Goal: Task Accomplishment & Management: Complete application form

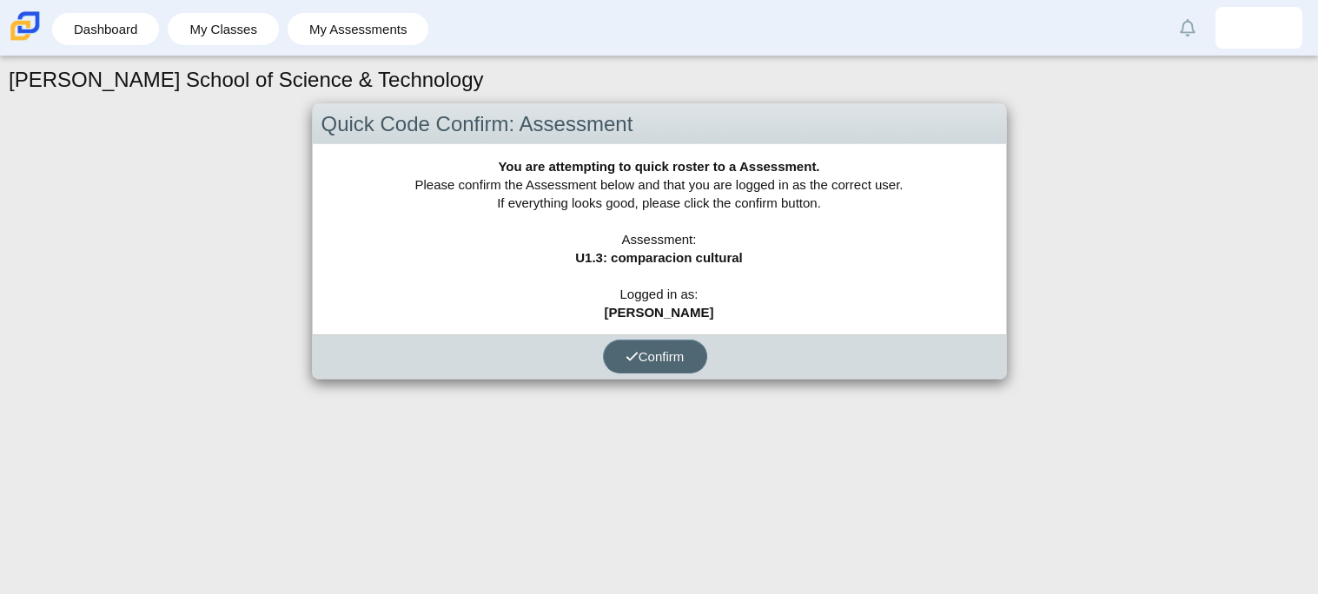
click at [658, 361] on span "Confirm" at bounding box center [654, 356] width 59 height 15
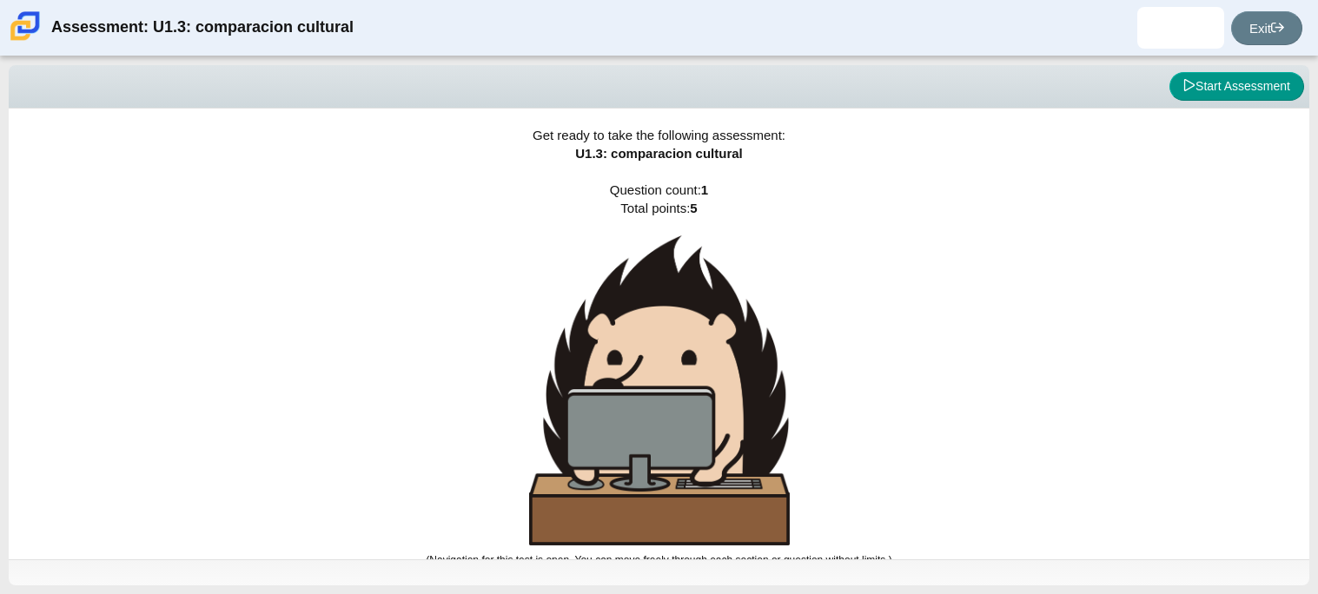
scroll to position [10, 0]
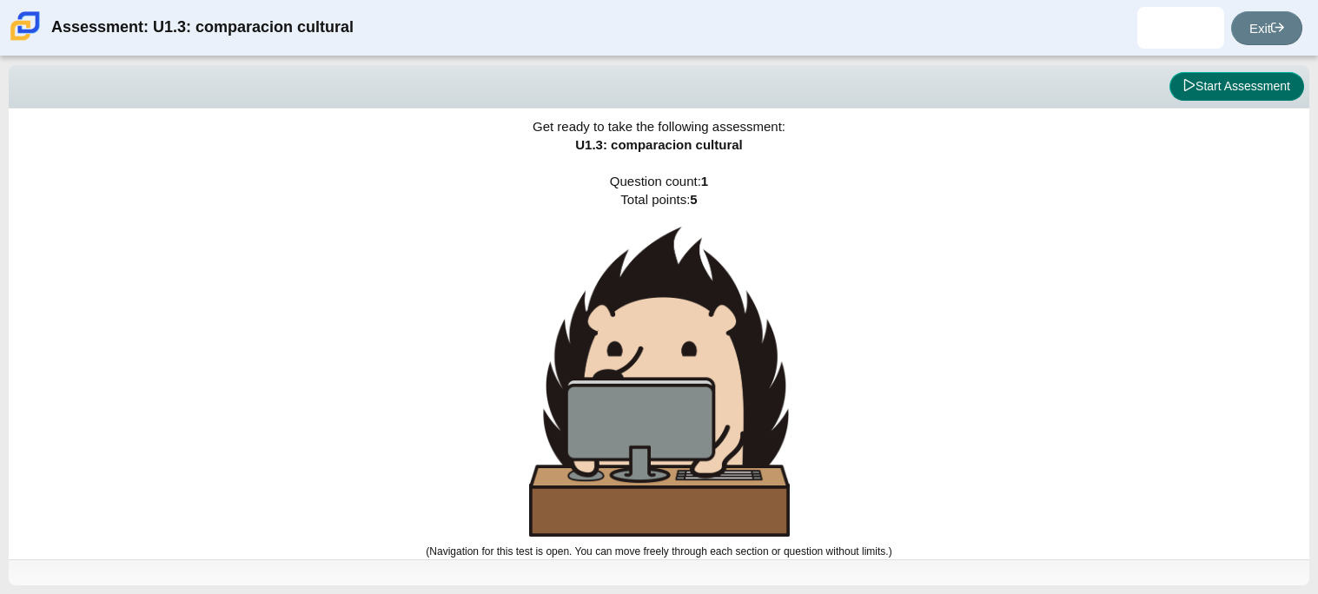
click at [1231, 88] on button "Start Assessment" at bounding box center [1236, 87] width 135 height 30
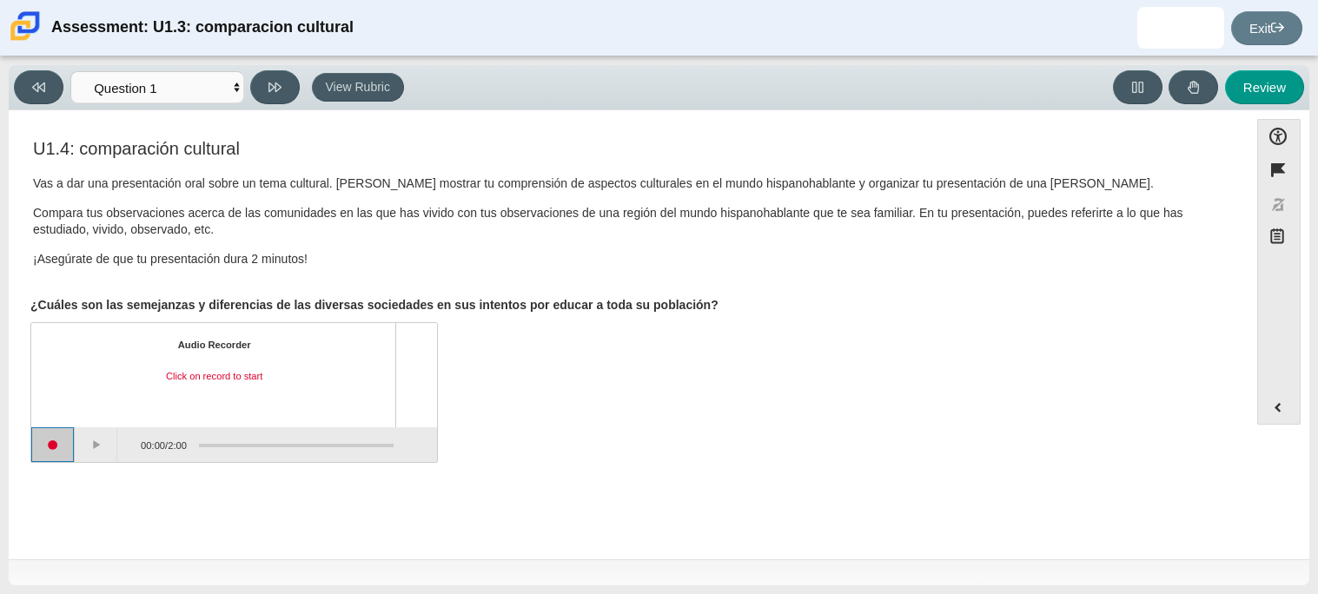
click at [42, 445] on button "Start recording" at bounding box center [52, 444] width 43 height 35
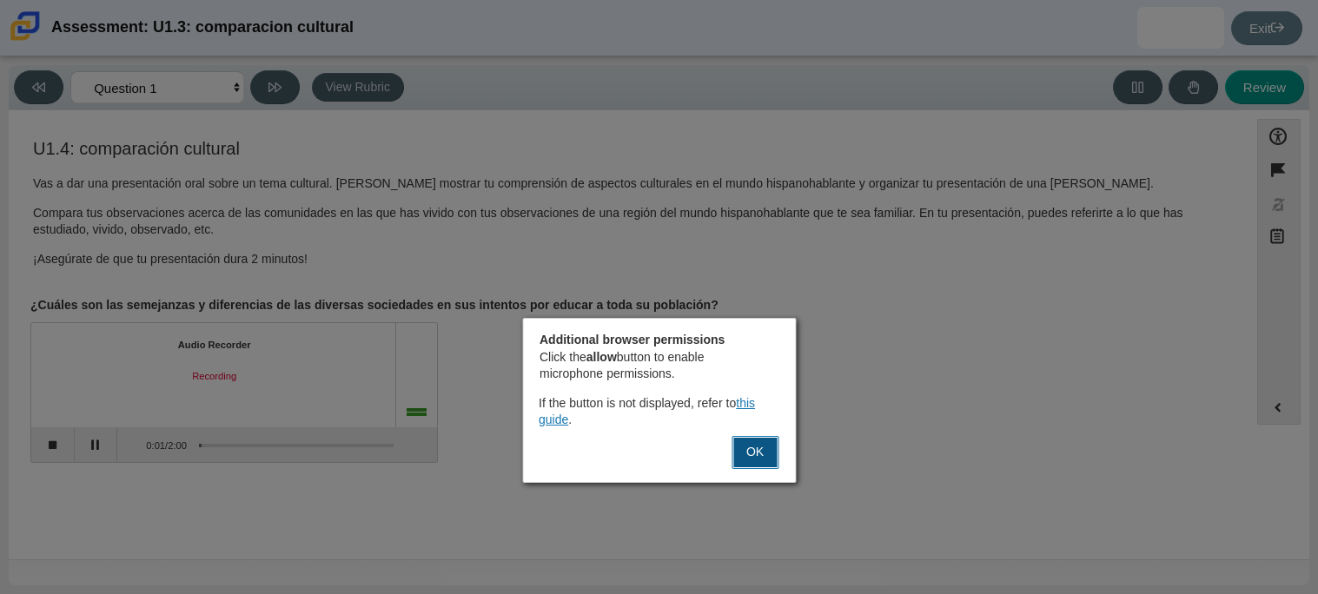
click at [761, 451] on button "OK" at bounding box center [754, 452] width 47 height 33
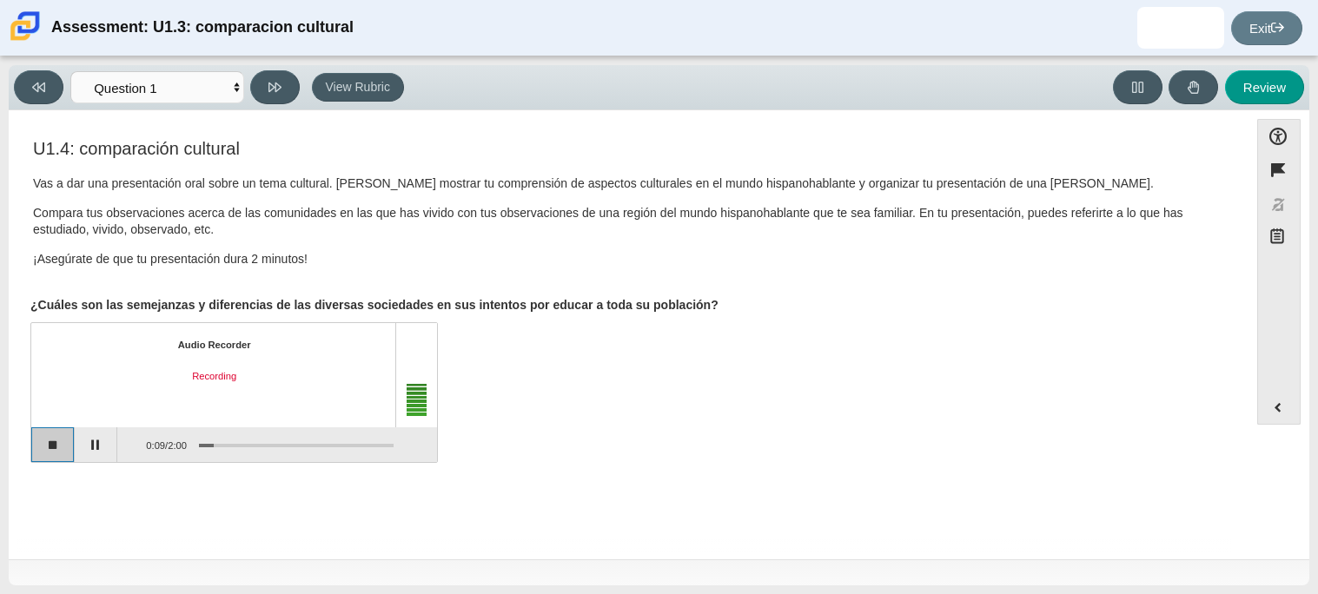
click at [48, 439] on button "Stop recording" at bounding box center [52, 444] width 43 height 35
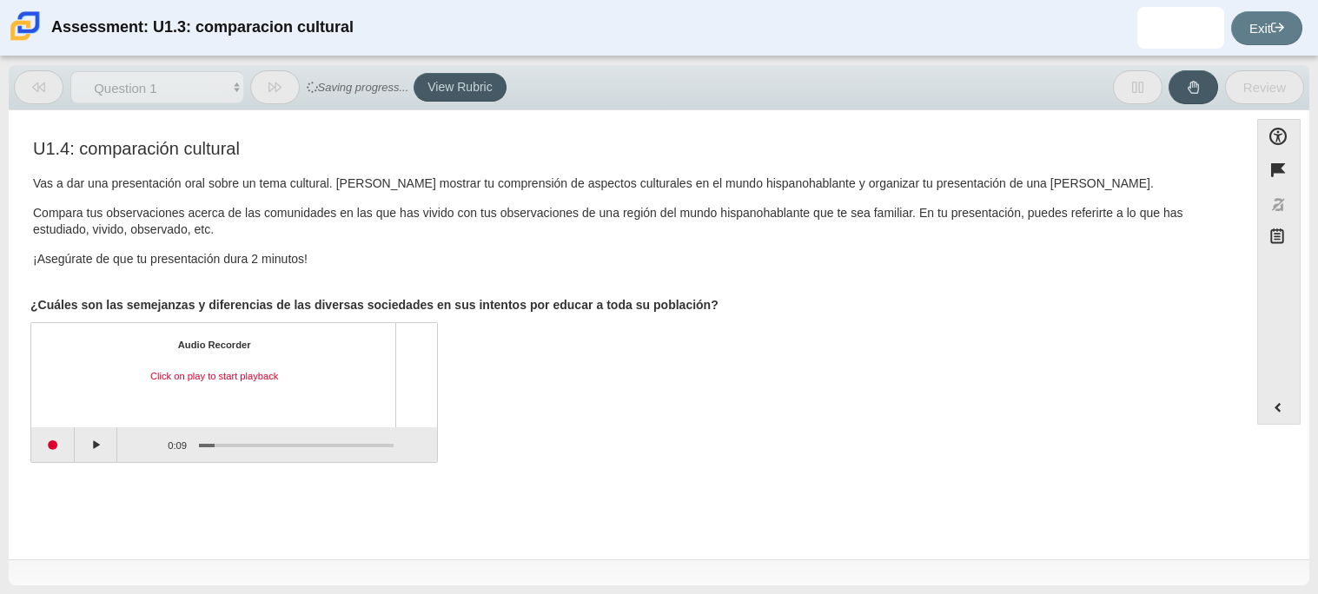
click at [194, 373] on div "Click on play to start playback" at bounding box center [214, 377] width 334 height 14
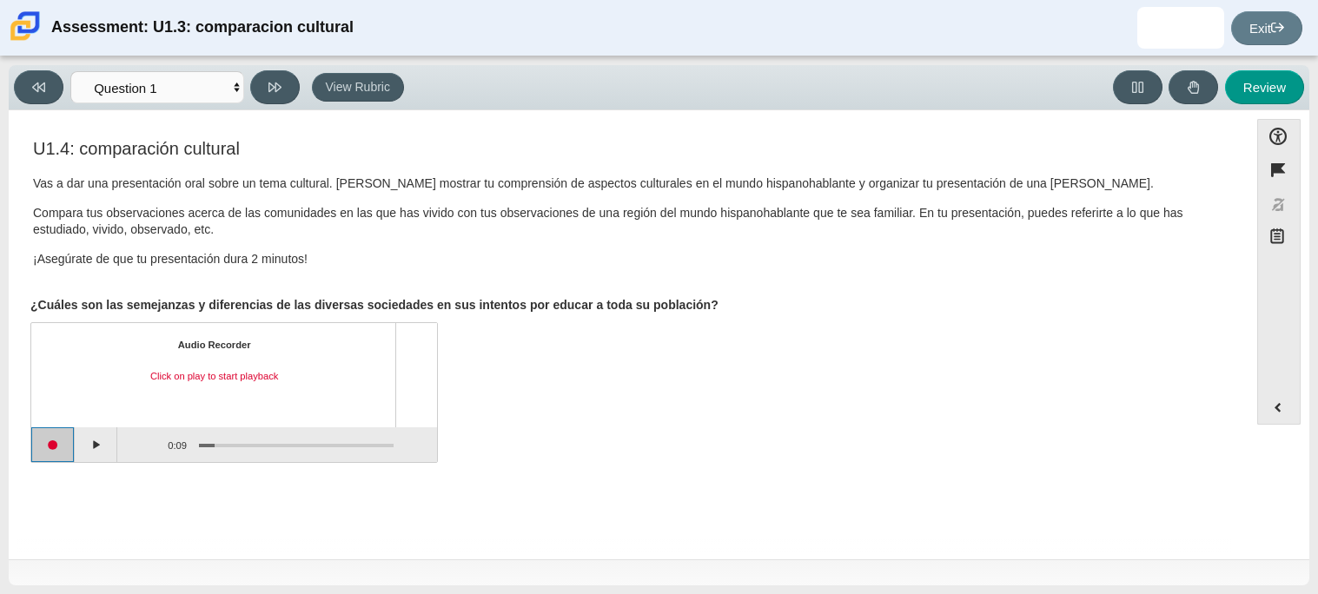
click at [54, 446] on button "Start recording" at bounding box center [52, 444] width 43 height 35
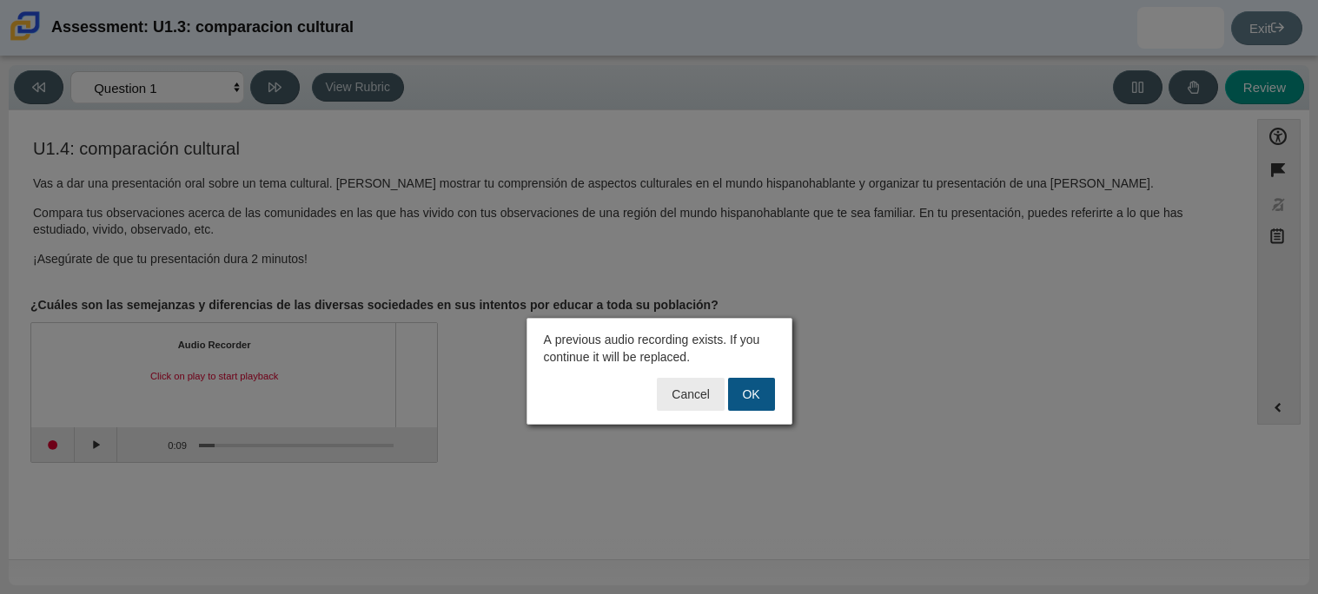
click at [735, 400] on button "OK" at bounding box center [751, 394] width 47 height 33
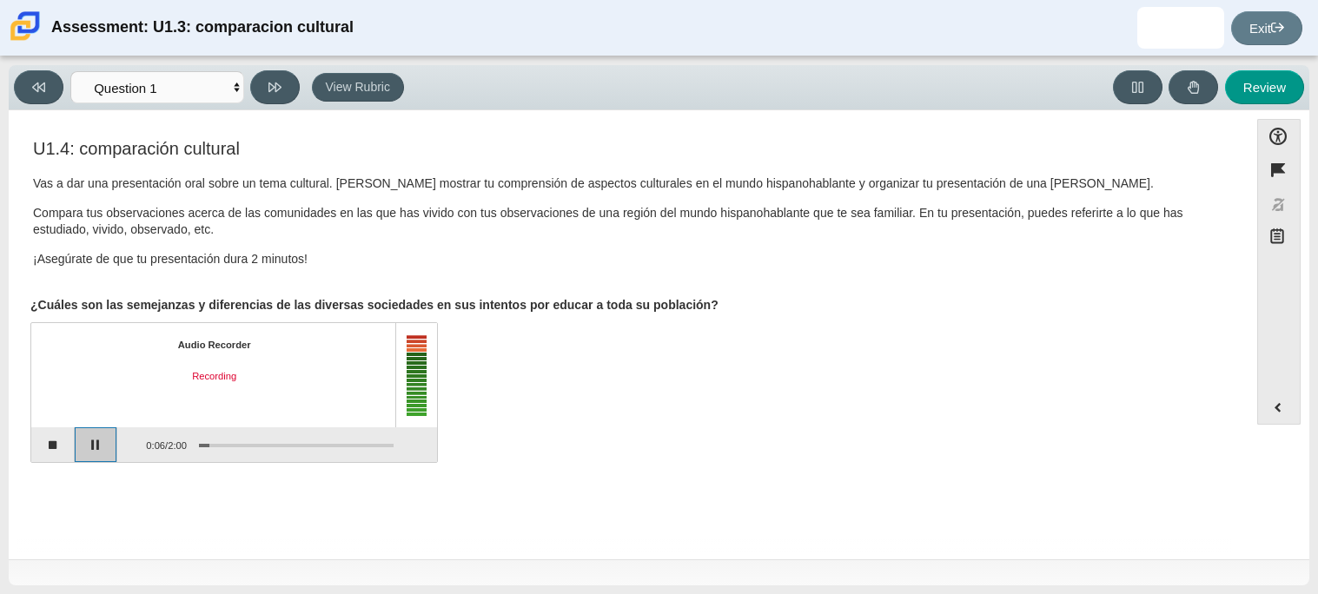
click at [97, 443] on button "Pause" at bounding box center [96, 444] width 43 height 35
click at [97, 443] on button "Continue recording" at bounding box center [96, 444] width 43 height 35
click at [65, 441] on button "Stop recording" at bounding box center [52, 444] width 43 height 35
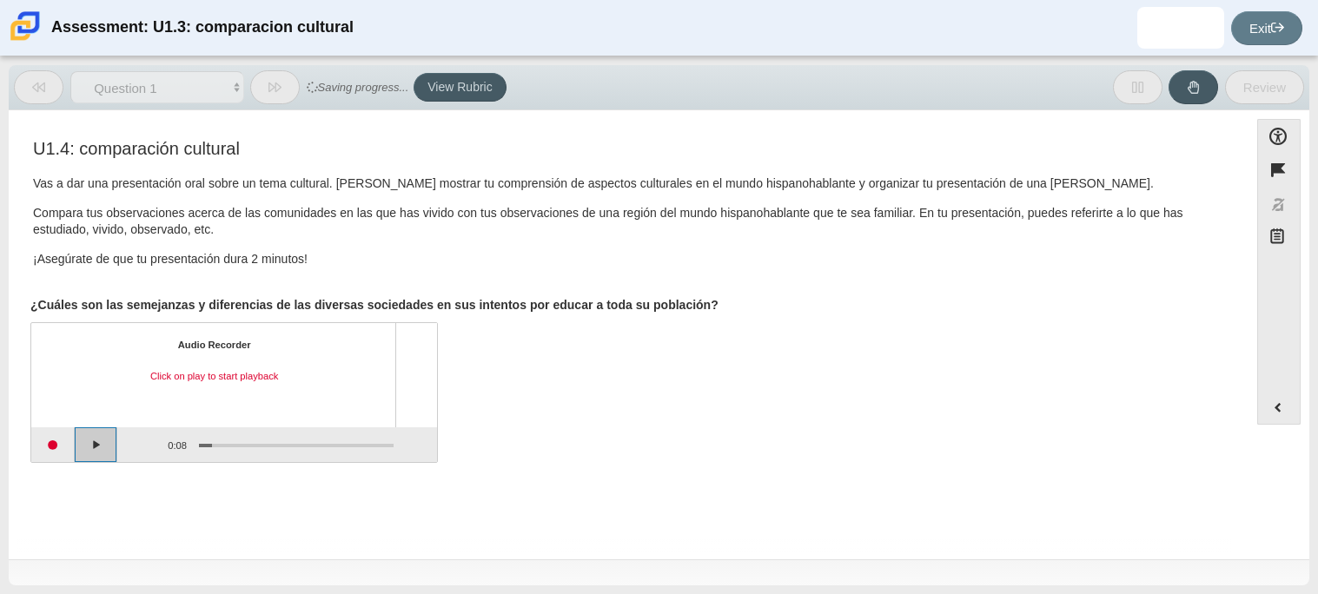
click at [103, 440] on button "Play" at bounding box center [96, 444] width 43 height 35
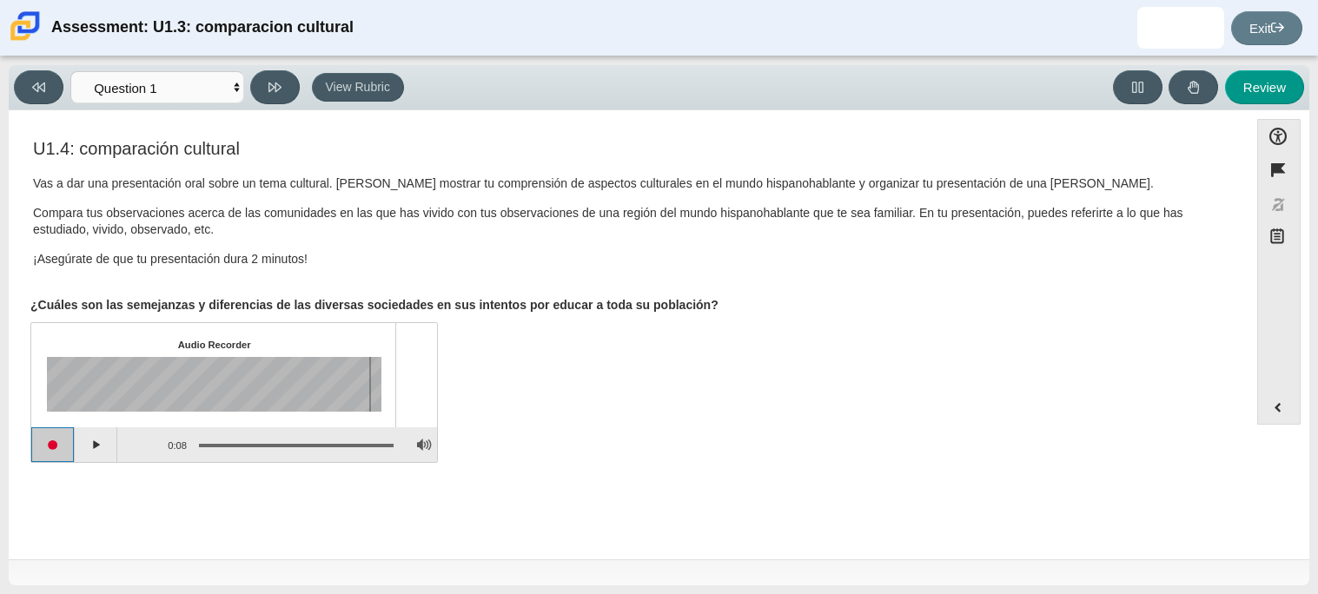
click at [46, 453] on button "Start recording" at bounding box center [52, 444] width 43 height 35
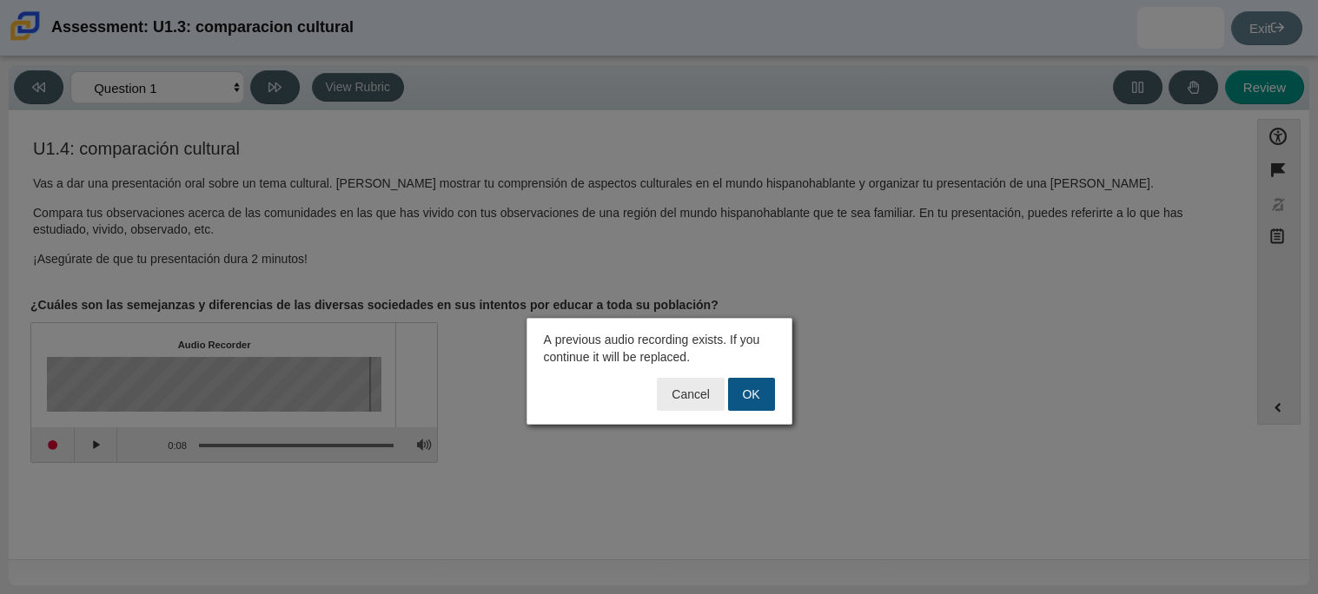
click at [740, 394] on button "OK" at bounding box center [751, 394] width 47 height 33
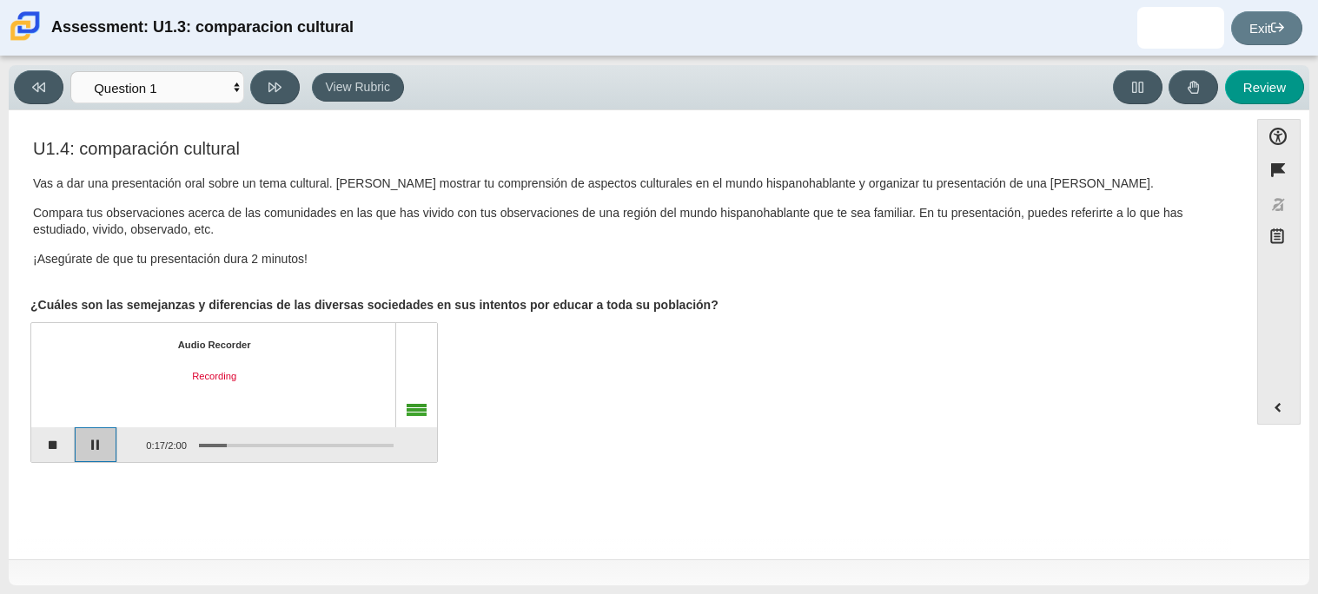
click at [99, 435] on button "Pause" at bounding box center [96, 444] width 43 height 35
click at [63, 445] on button "Stop recording" at bounding box center [52, 444] width 43 height 35
click at [46, 444] on button "Start recording" at bounding box center [52, 444] width 43 height 35
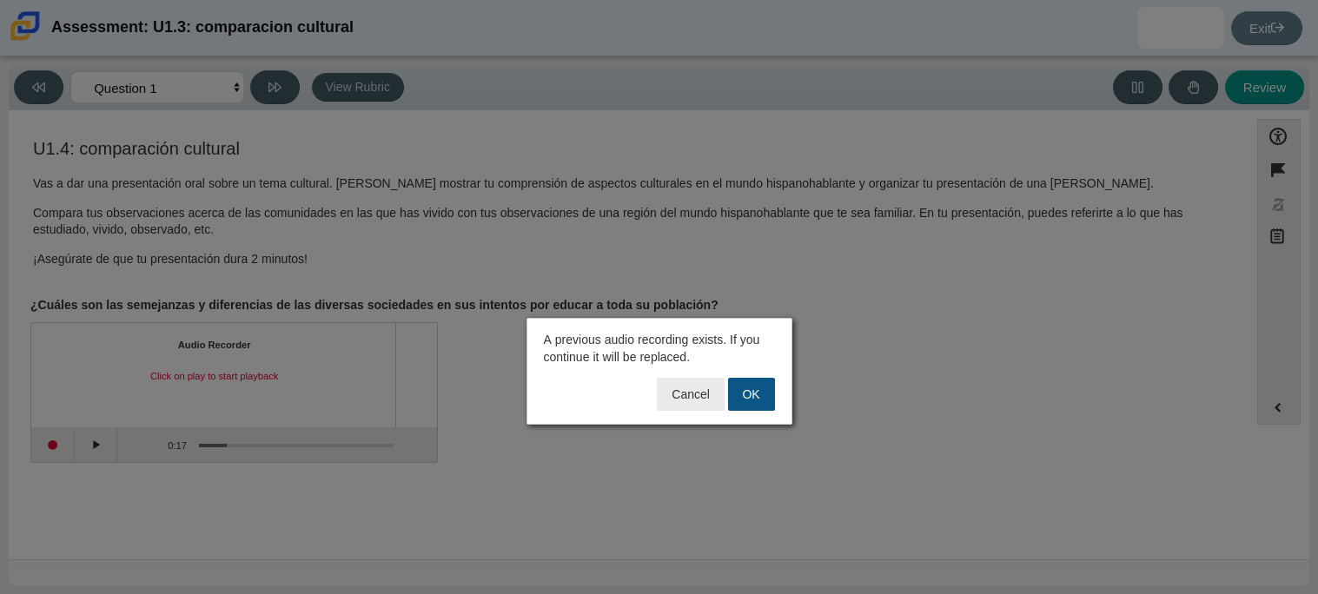
click at [751, 403] on button "OK" at bounding box center [751, 394] width 47 height 33
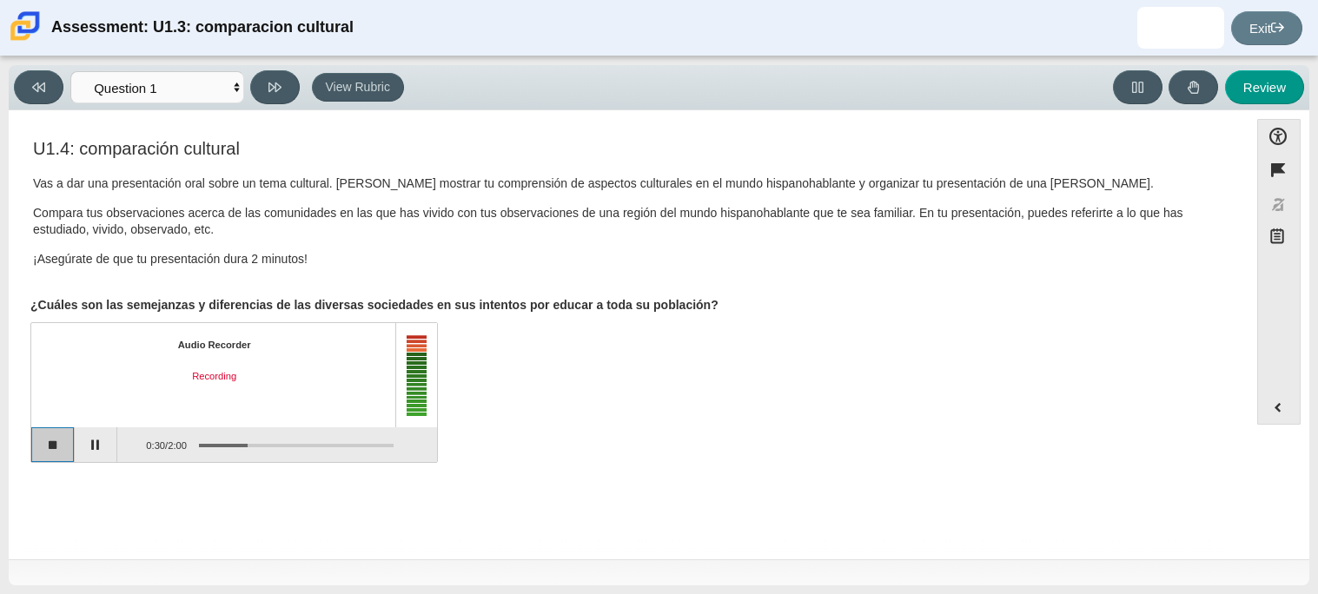
click at [36, 452] on button "Stop recording" at bounding box center [52, 444] width 43 height 35
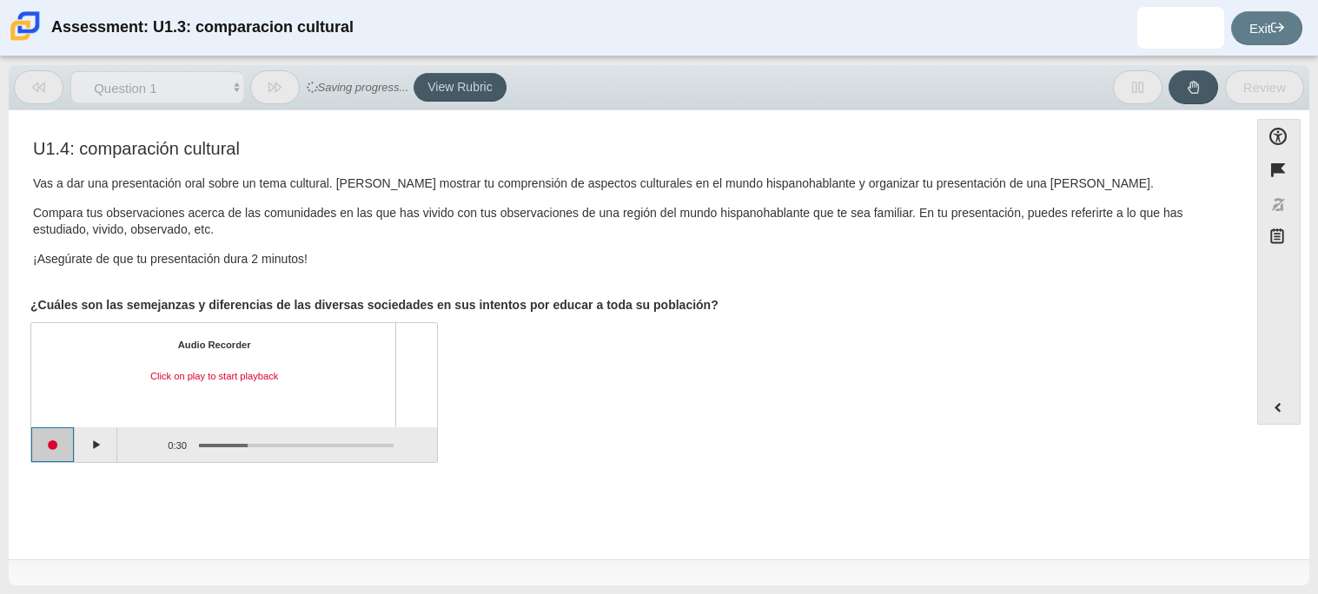
drag, startPoint x: 66, startPoint y: 438, endPoint x: 202, endPoint y: 492, distance: 146.6
click at [202, 492] on div "Feature U1.4: comparación cultural Vas a dar una presentación oral sobre un tem…" at bounding box center [628, 337] width 1222 height 429
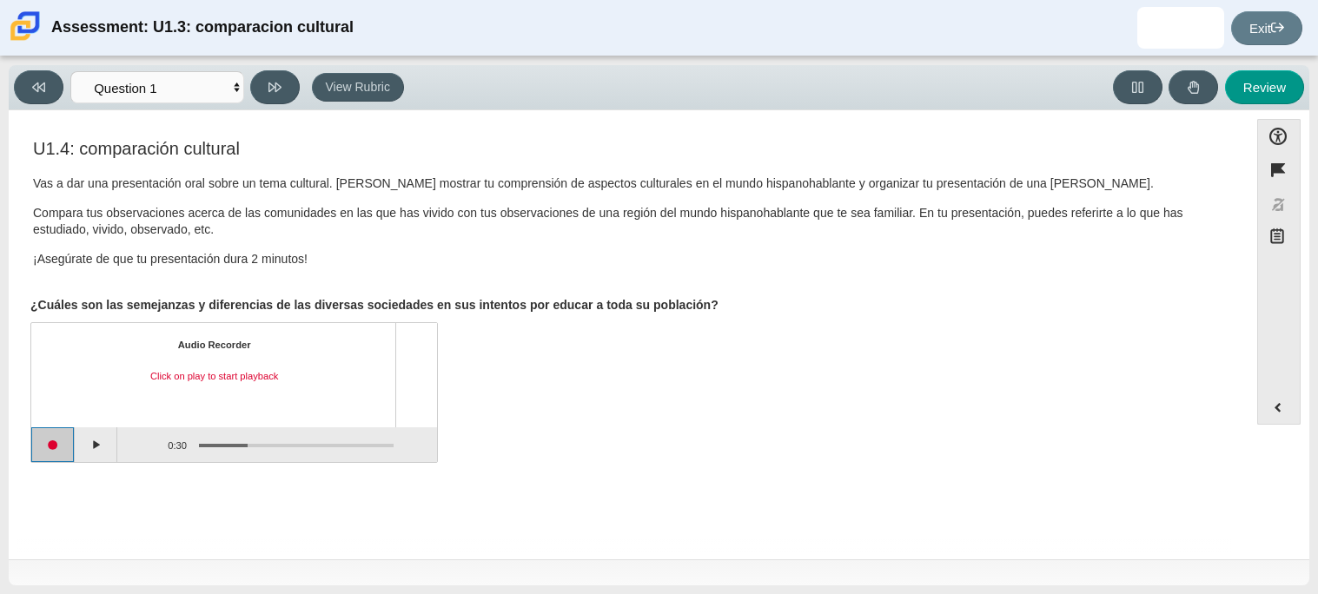
click at [57, 457] on button "Start recording" at bounding box center [52, 444] width 43 height 35
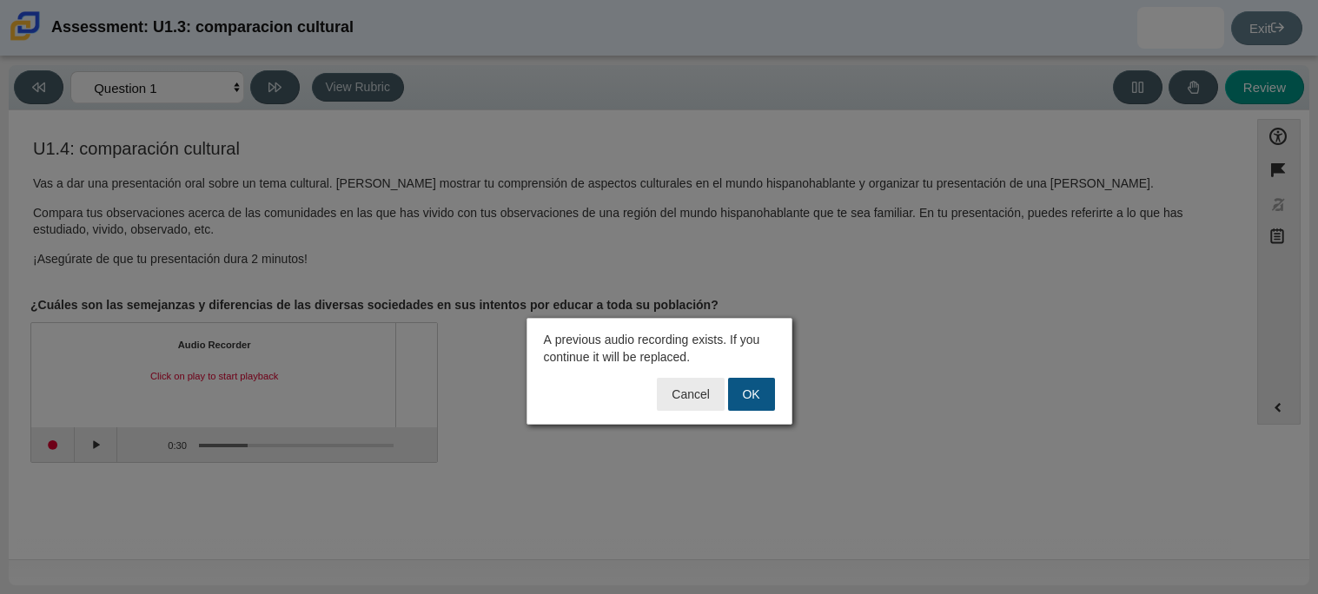
click at [744, 397] on button "OK" at bounding box center [751, 394] width 47 height 33
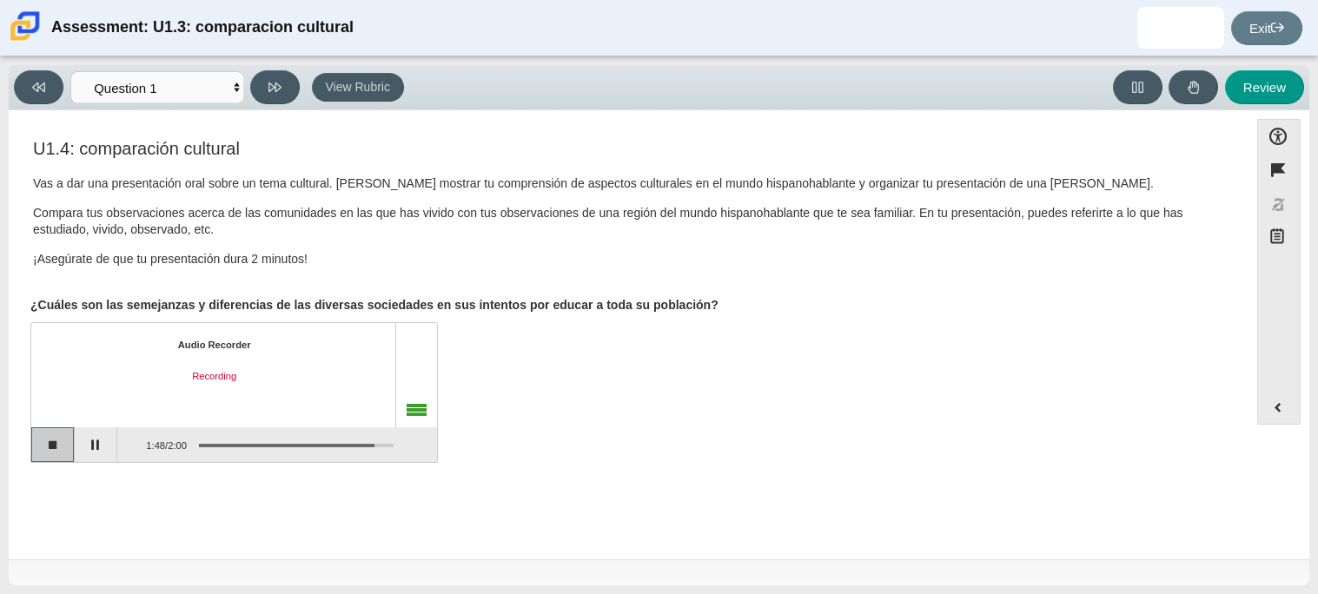
click at [59, 437] on button "Stop recording" at bounding box center [52, 444] width 43 height 35
click at [102, 444] on button "Play" at bounding box center [96, 444] width 43 height 35
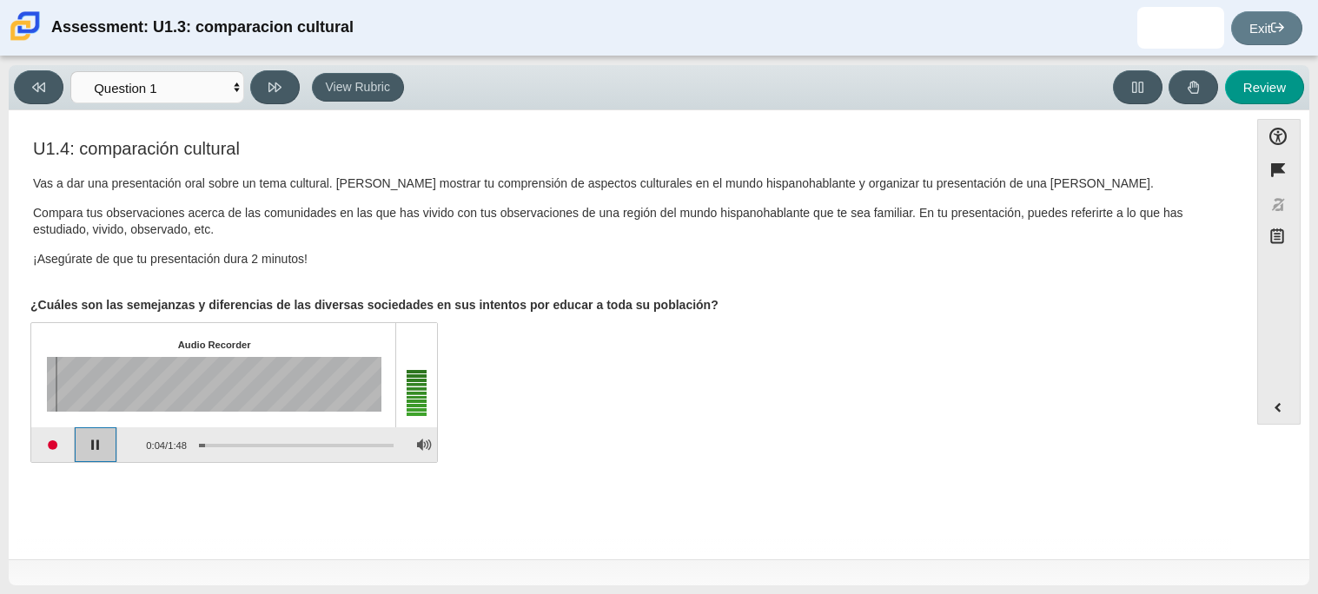
click at [102, 444] on button "Pause playback" at bounding box center [96, 444] width 43 height 35
click at [97, 442] on button "Continue playback" at bounding box center [96, 444] width 43 height 35
click at [97, 442] on button "Pause playback" at bounding box center [96, 444] width 43 height 35
click at [268, 82] on icon at bounding box center [274, 87] width 13 height 13
select select "review"
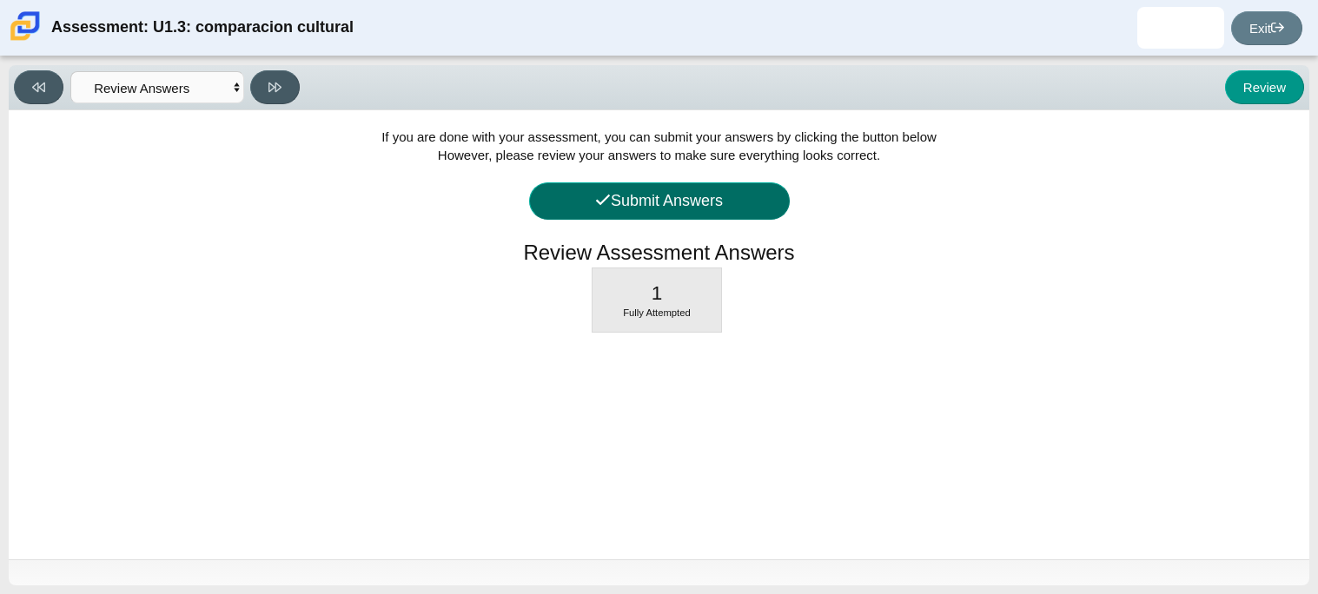
click at [634, 200] on button "Submit Answers" at bounding box center [659, 200] width 261 height 37
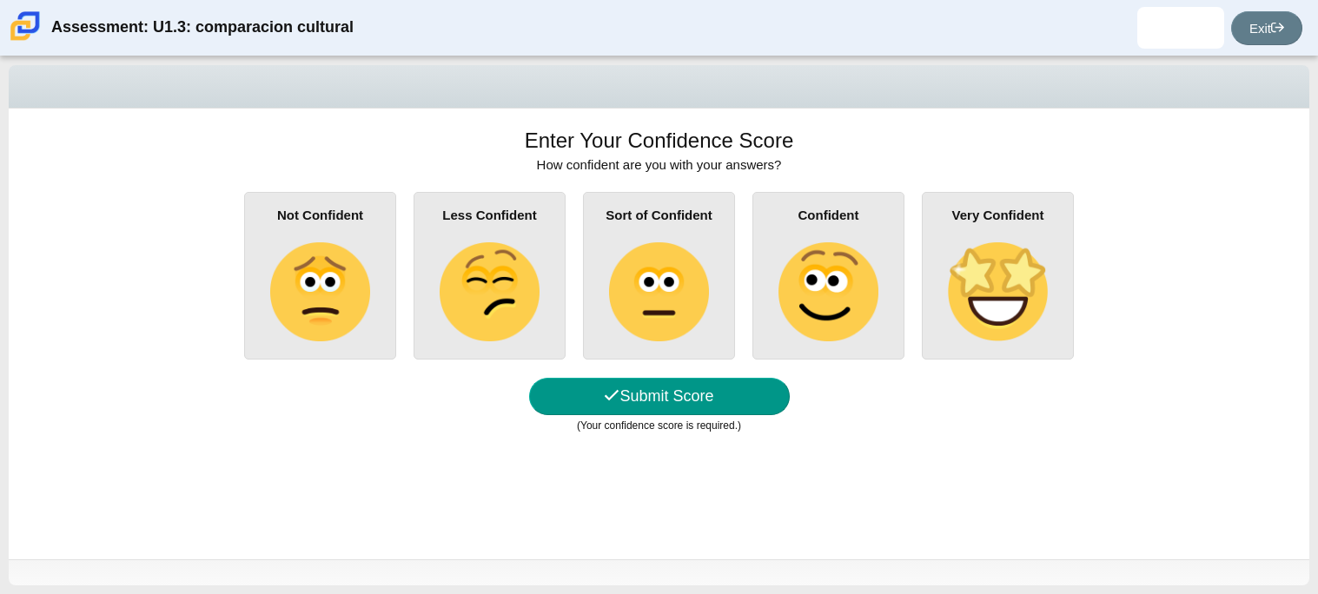
click at [805, 272] on img at bounding box center [827, 291] width 99 height 99
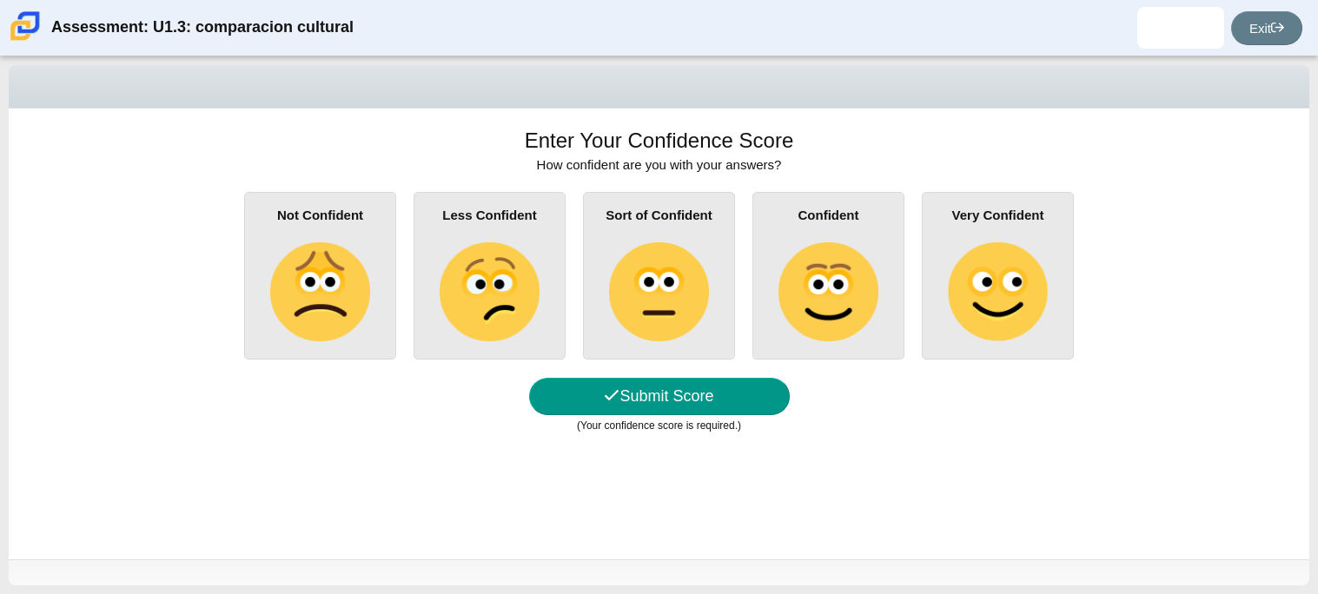
click at [0, 0] on input "Confident" at bounding box center [0, 0] width 0 height 0
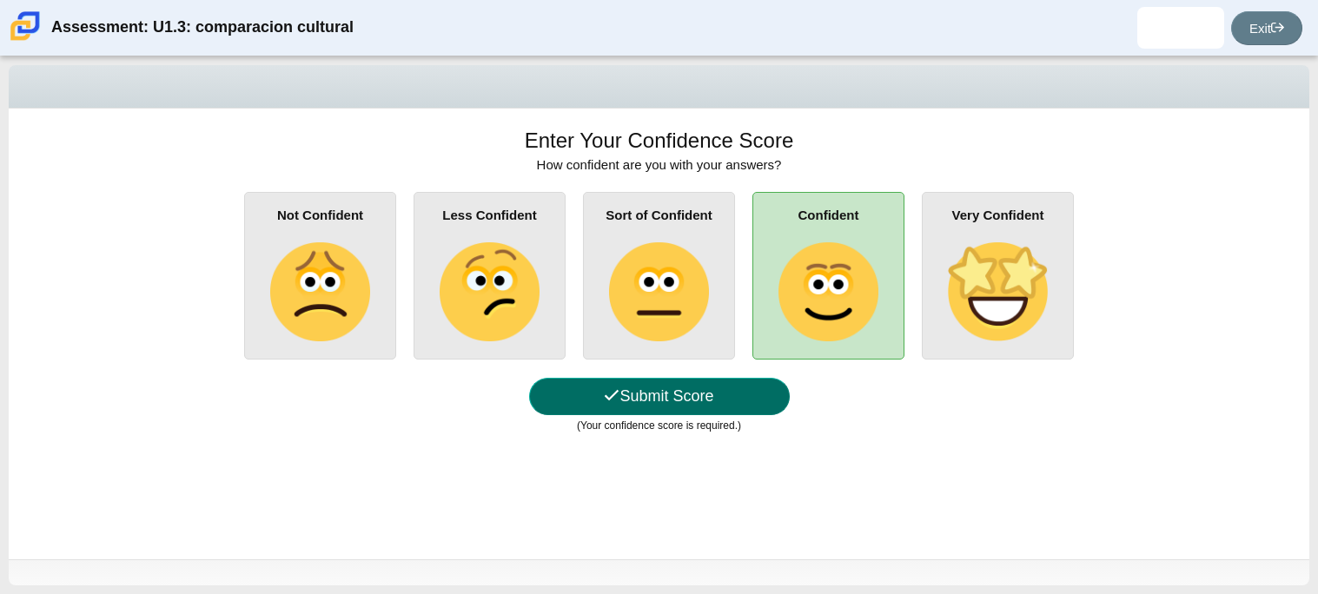
click at [648, 400] on button "Submit Score" at bounding box center [659, 396] width 261 height 37
